Goal: Transaction & Acquisition: Purchase product/service

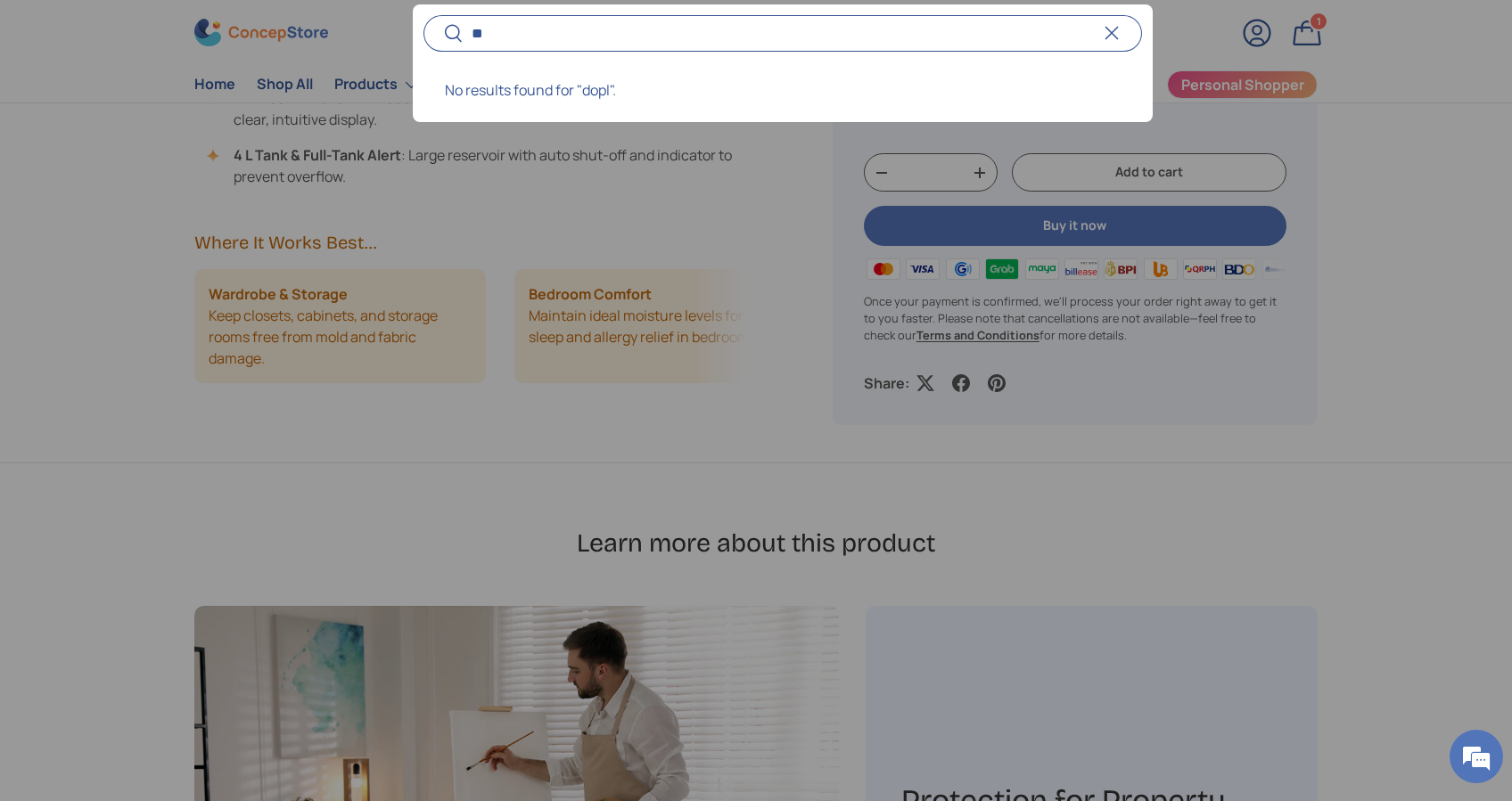
type input "*"
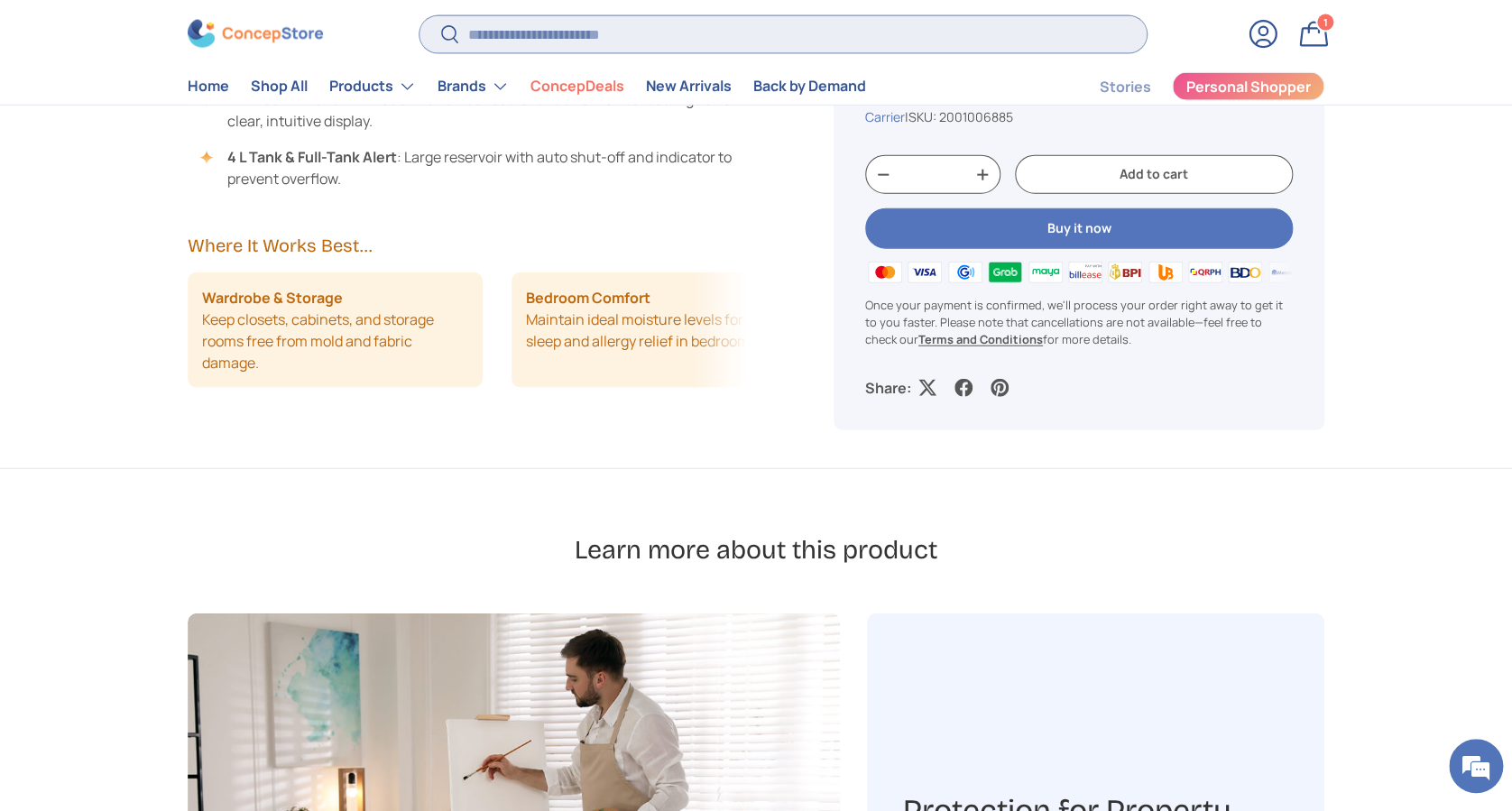
click at [639, 20] on input "Search" at bounding box center [783, 34] width 727 height 37
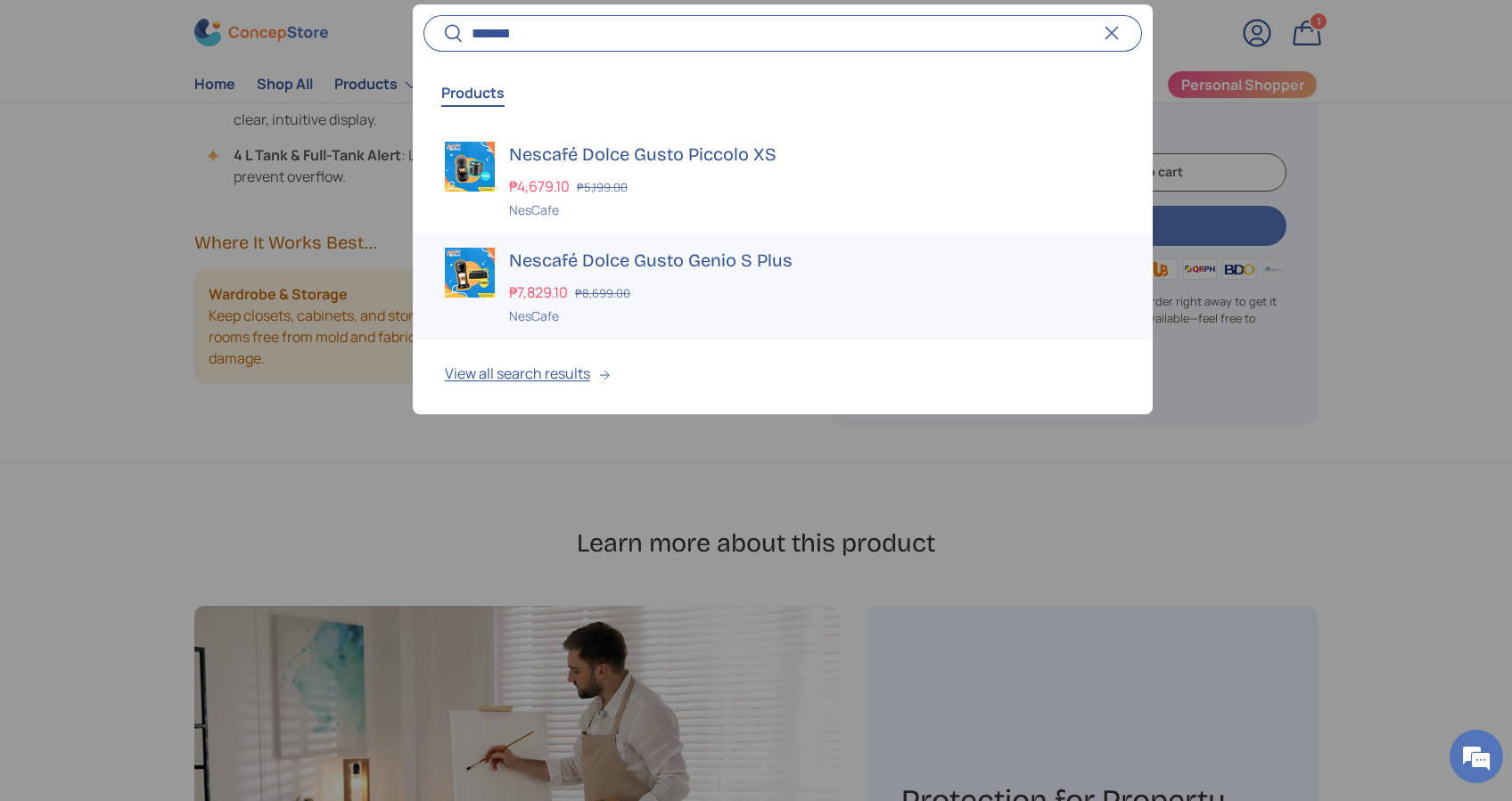
type input "*******"
click at [549, 273] on div "Nescafé Dolce Gusto Genio S Plus ₱7,829.10 ₱8,699.00 Unit price / Unavailable N…" at bounding box center [815, 286] width 611 height 78
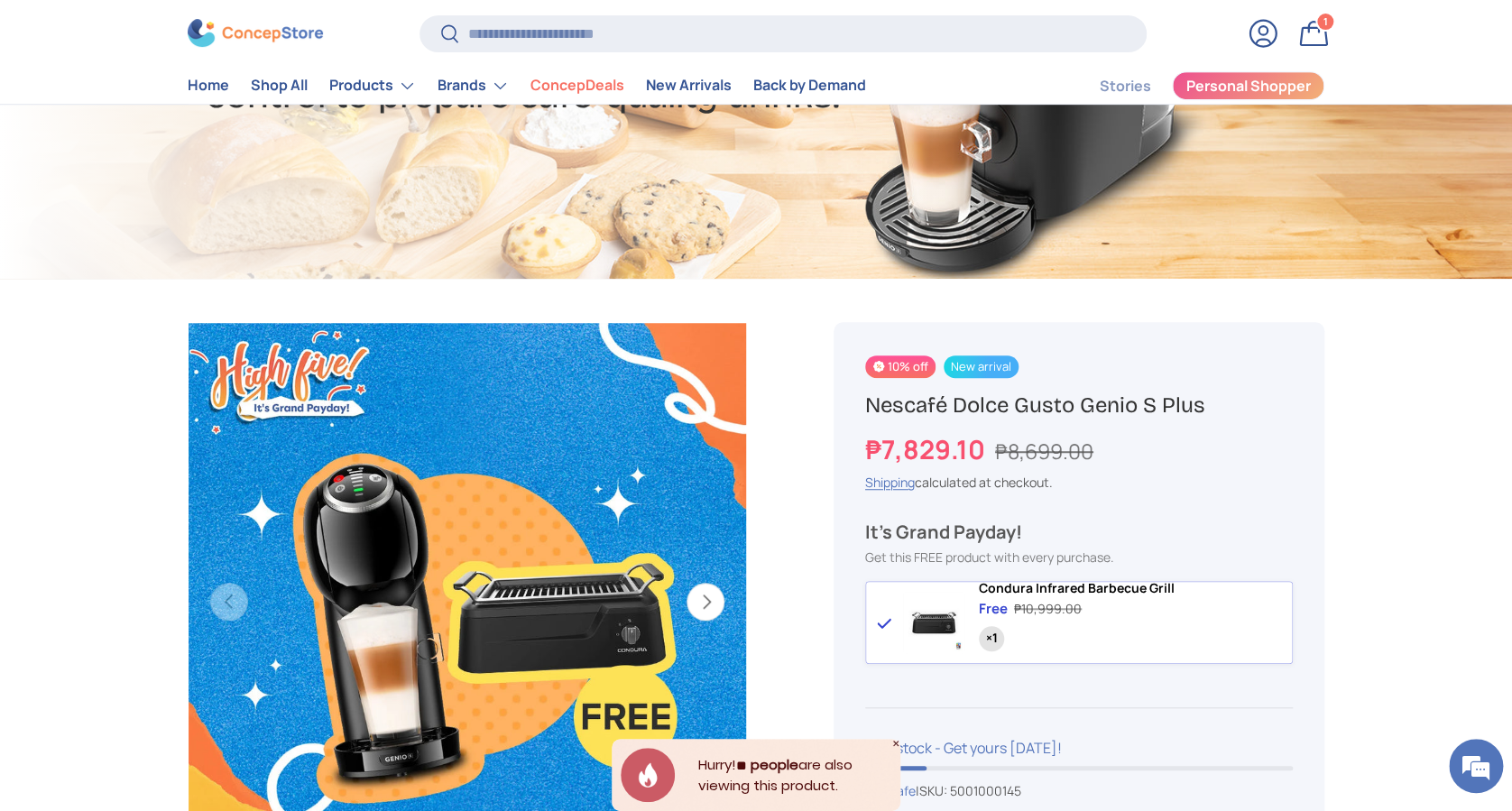
click at [895, 743] on icon "Close" at bounding box center [896, 744] width 6 height 6
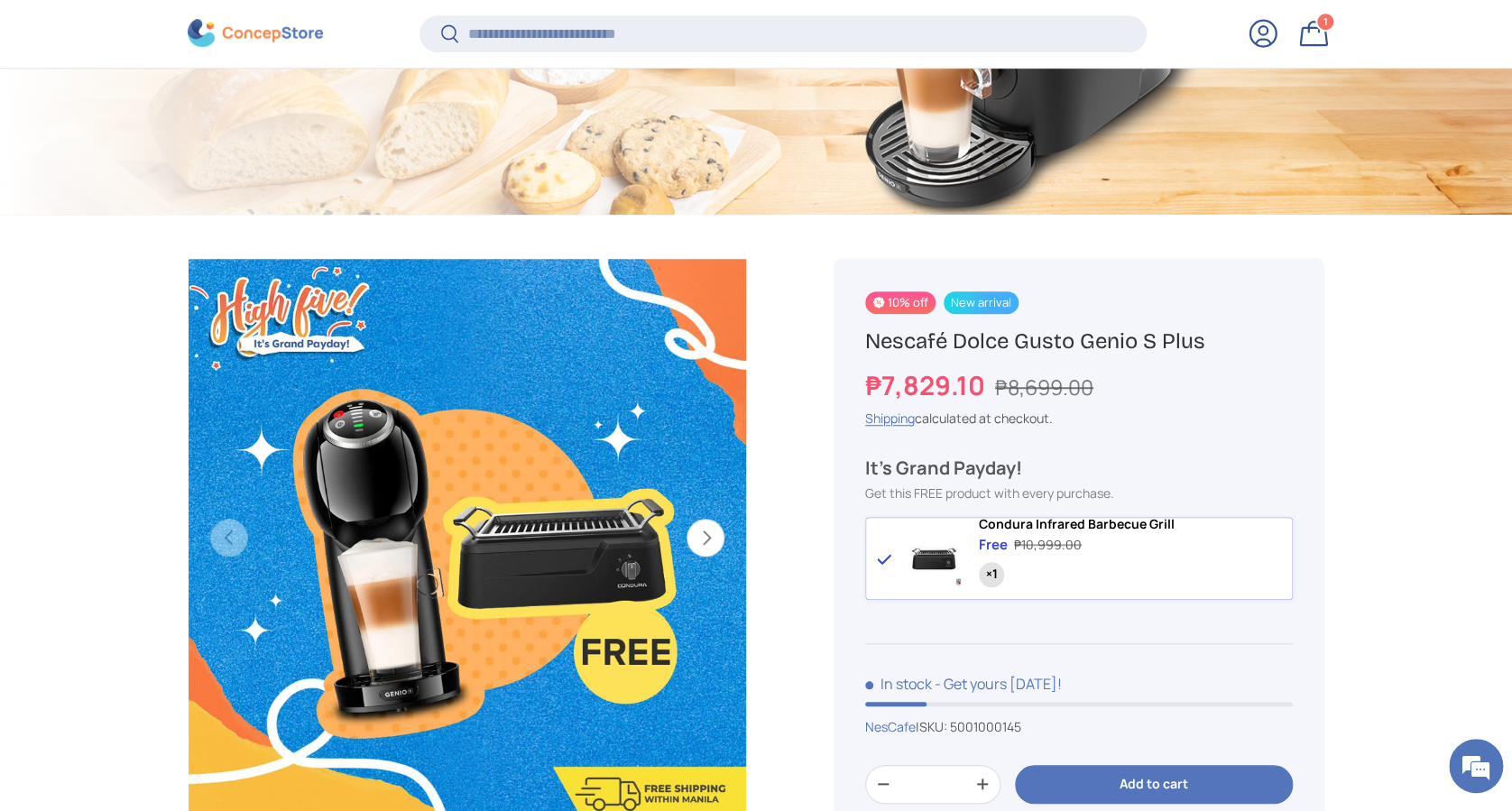
scroll to position [597, 0]
